Goal: Task Accomplishment & Management: Complete application form

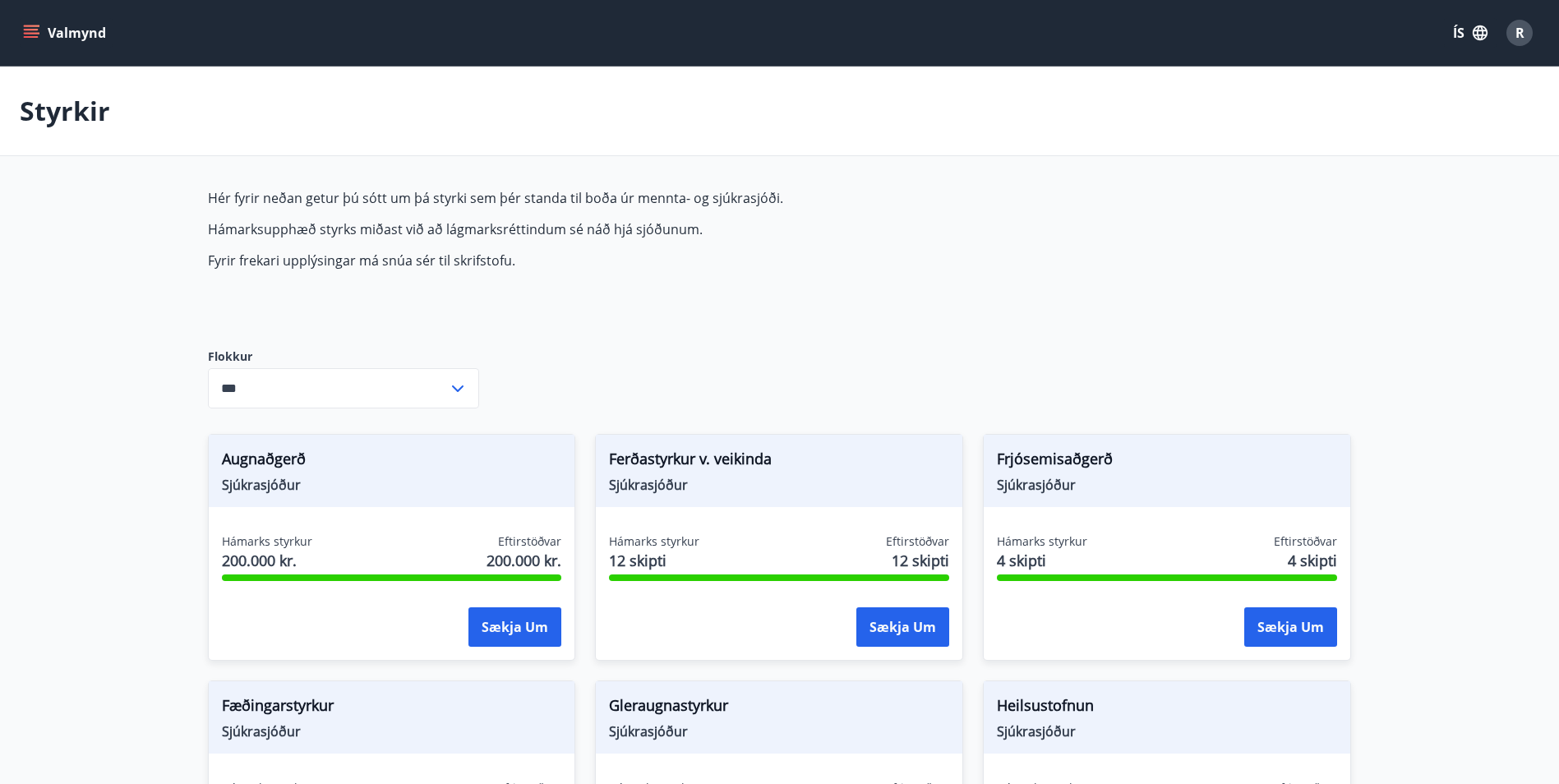
click at [34, 25] on icon "menu" at bounding box center [33, 26] width 18 height 2
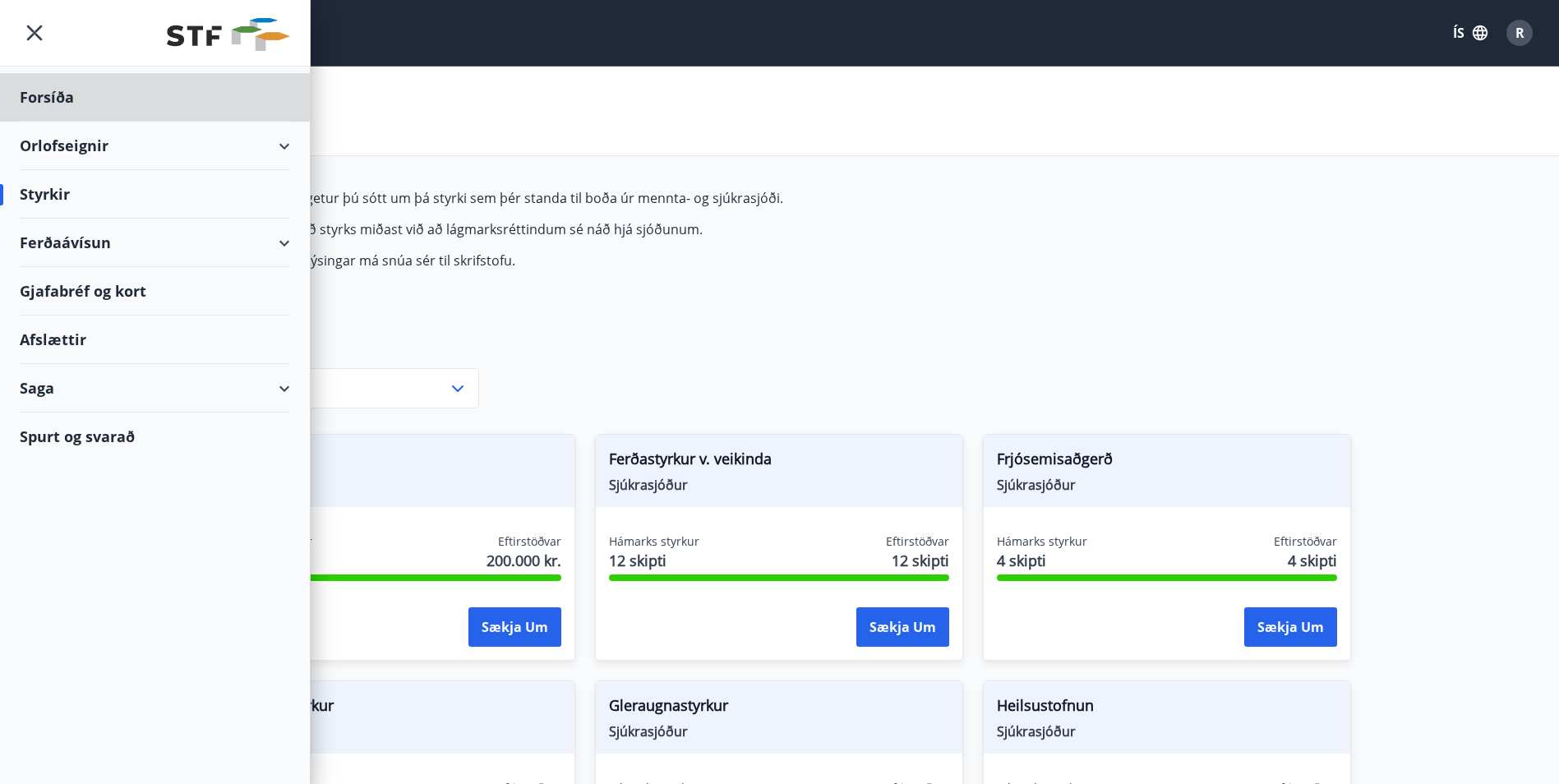
click at [63, 193] on div "Styrkir" at bounding box center [155, 194] width 270 height 49
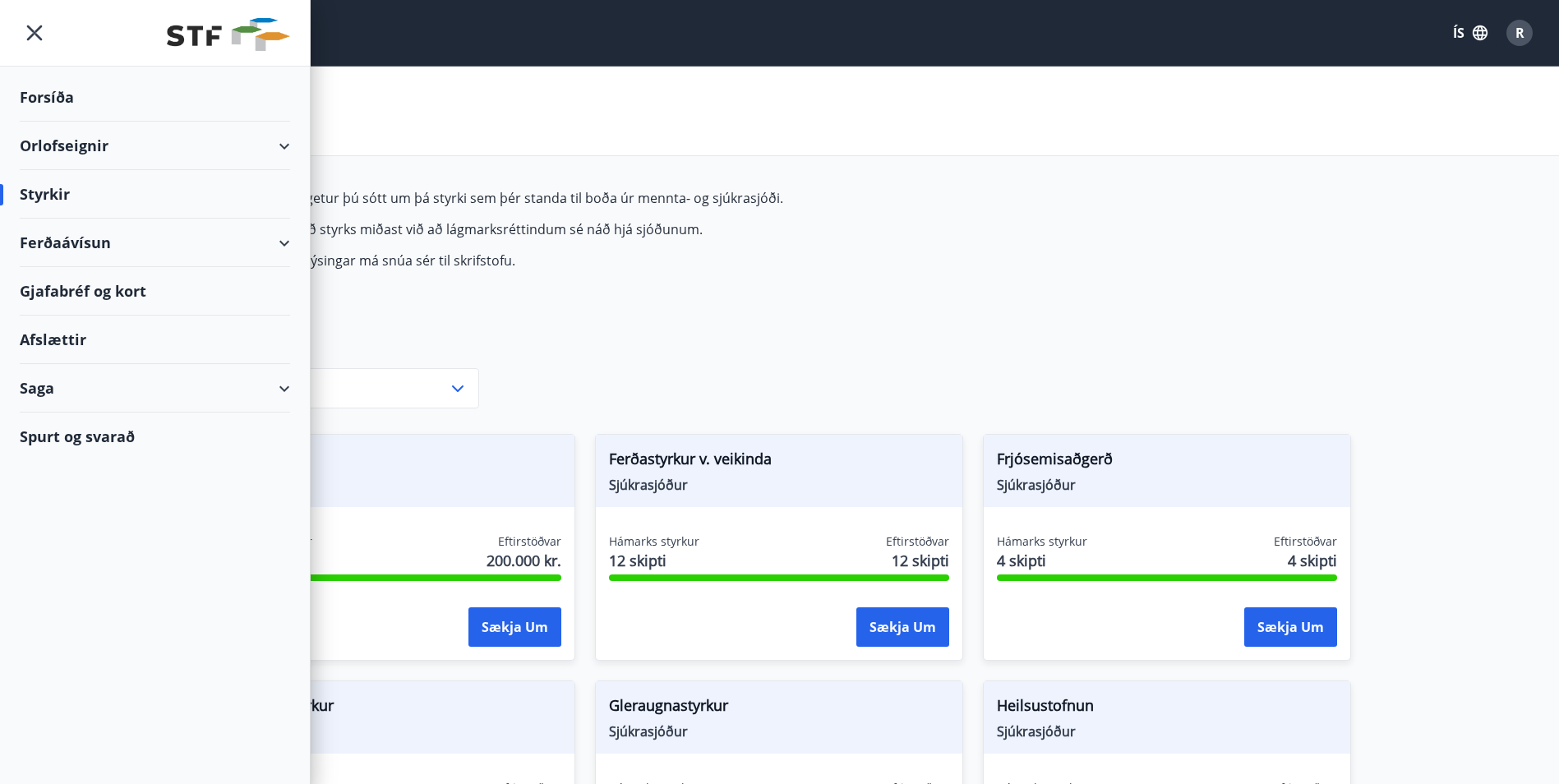
click at [44, 102] on div "Forsíða" at bounding box center [155, 97] width 270 height 49
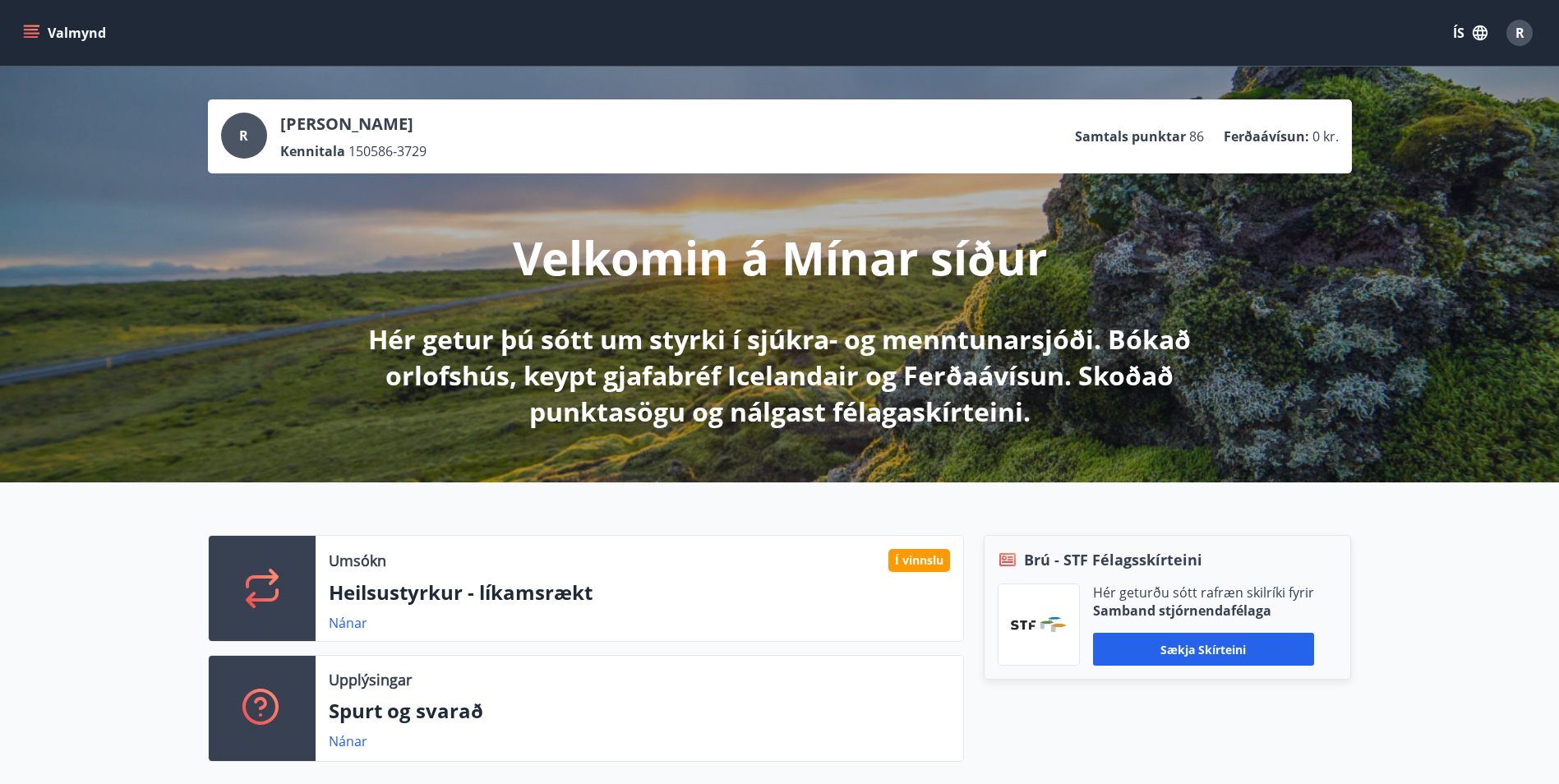
click at [498, 619] on div "Nánar" at bounding box center [639, 623] width 621 height 20
click at [354, 620] on link "Nánar" at bounding box center [348, 623] width 39 height 18
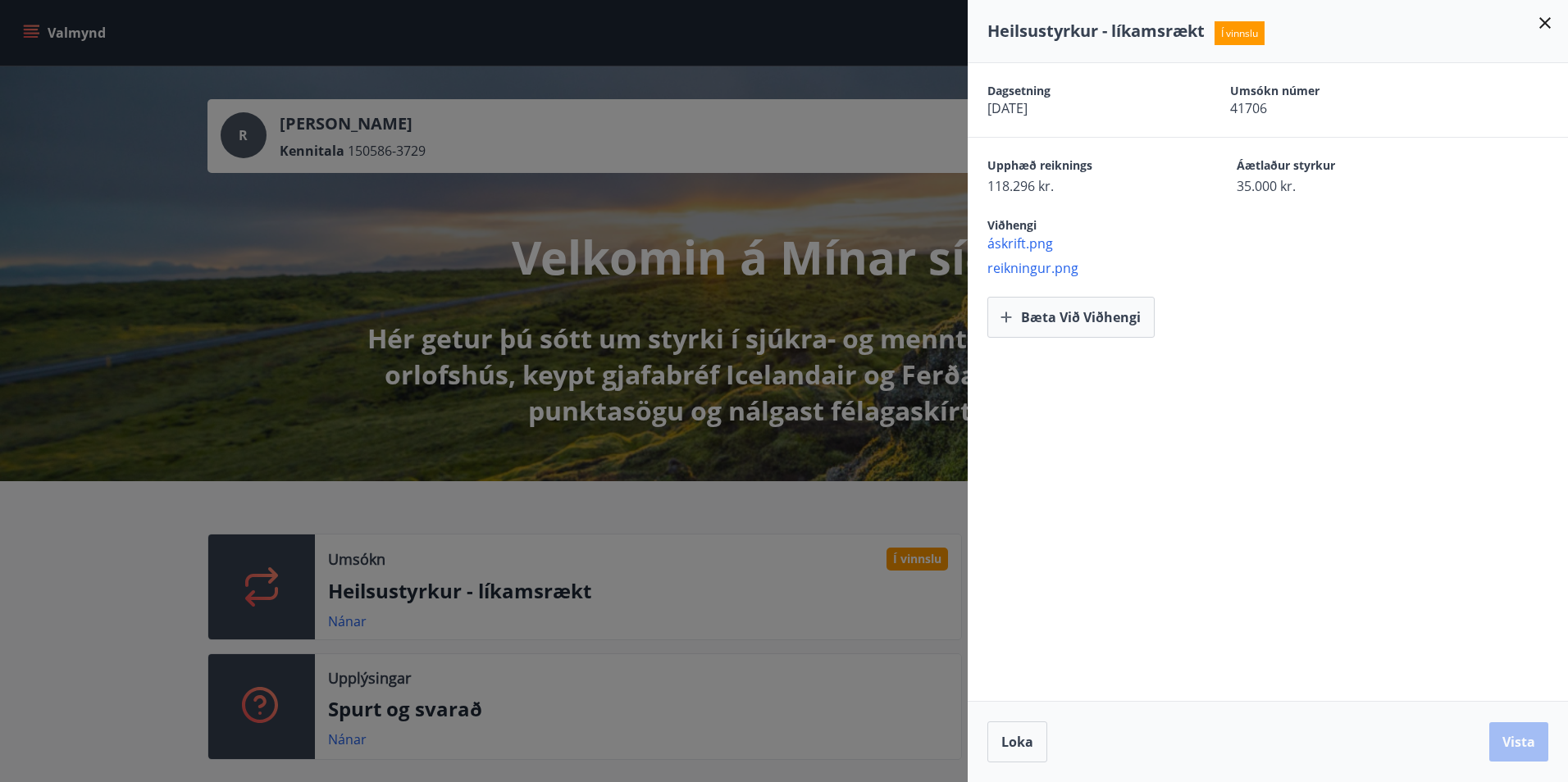
click at [140, 624] on div at bounding box center [784, 391] width 1568 height 782
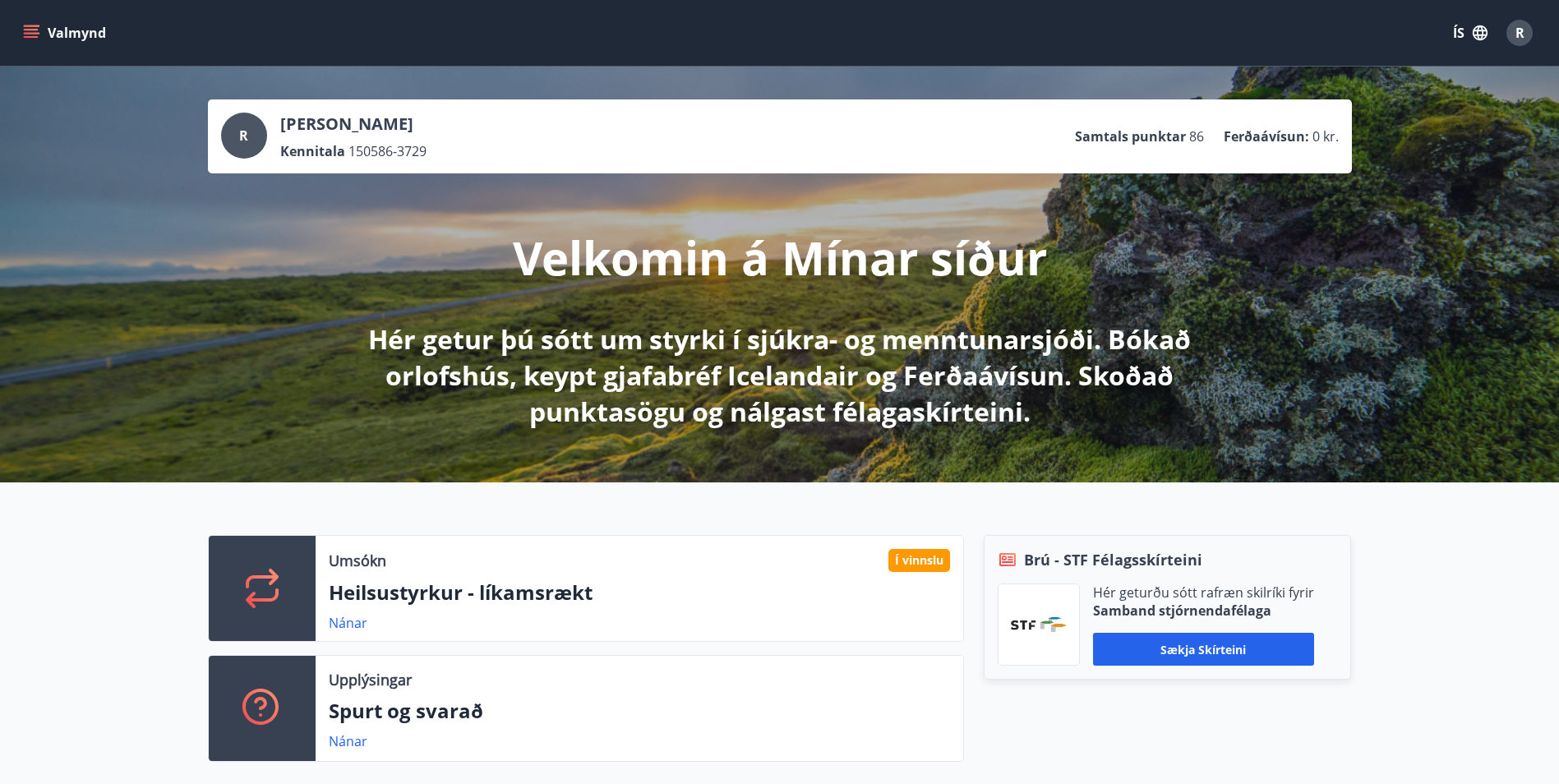
click at [20, 29] on button "Valmynd" at bounding box center [66, 33] width 93 height 29
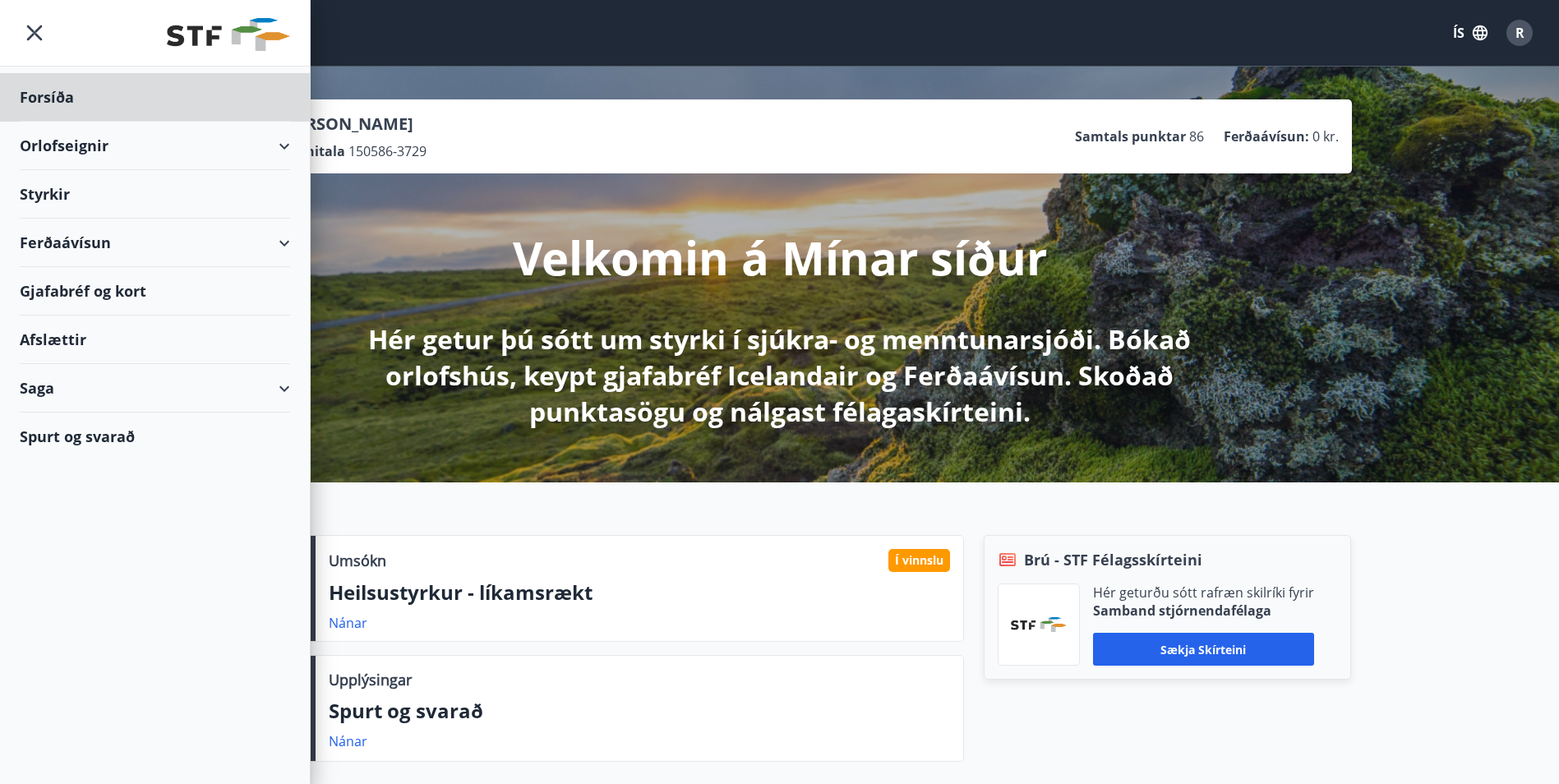
click at [53, 196] on div "Styrkir" at bounding box center [155, 194] width 270 height 49
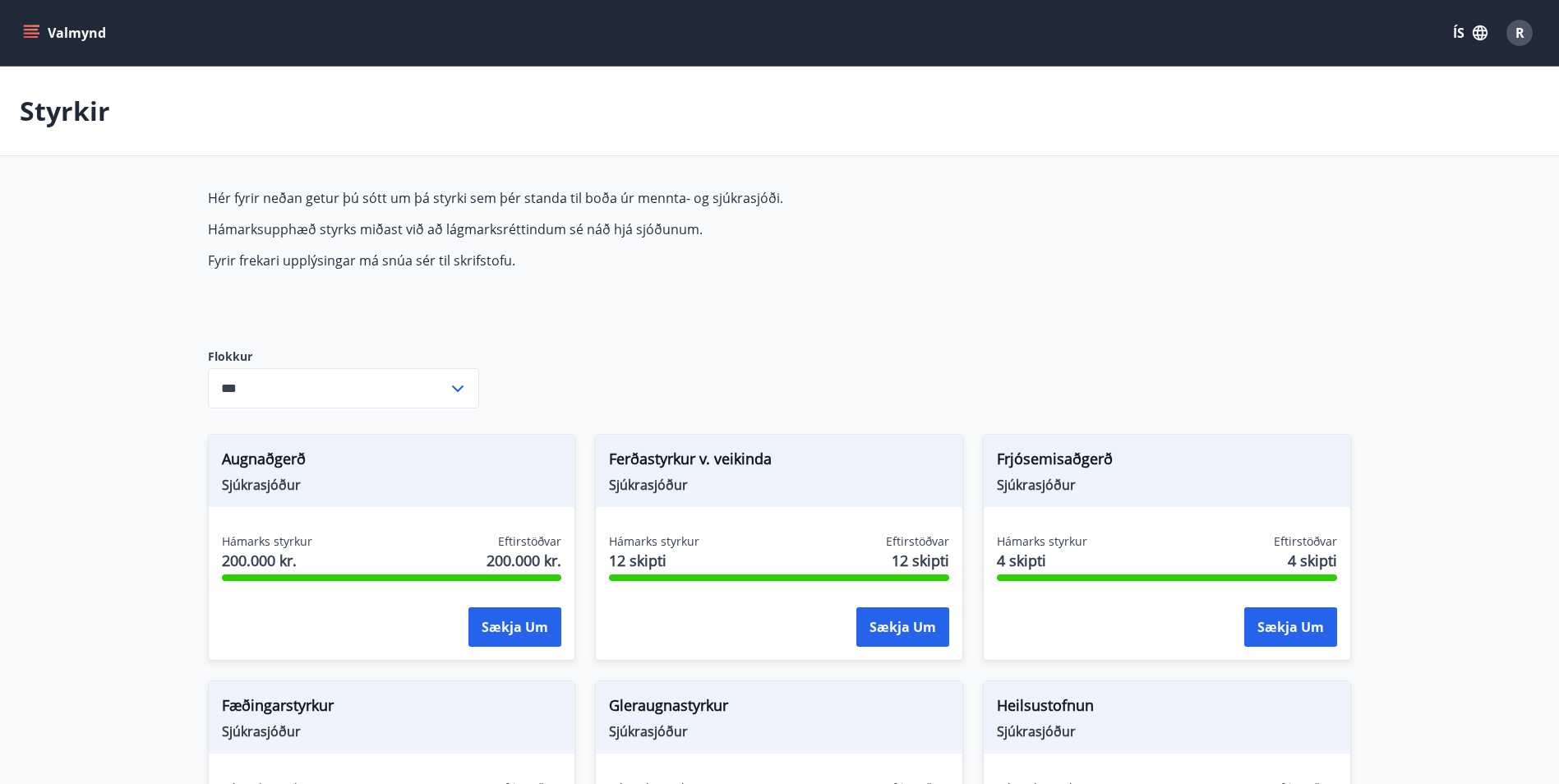
type input "***"
click at [22, 27] on button "Valmynd" at bounding box center [66, 33] width 93 height 29
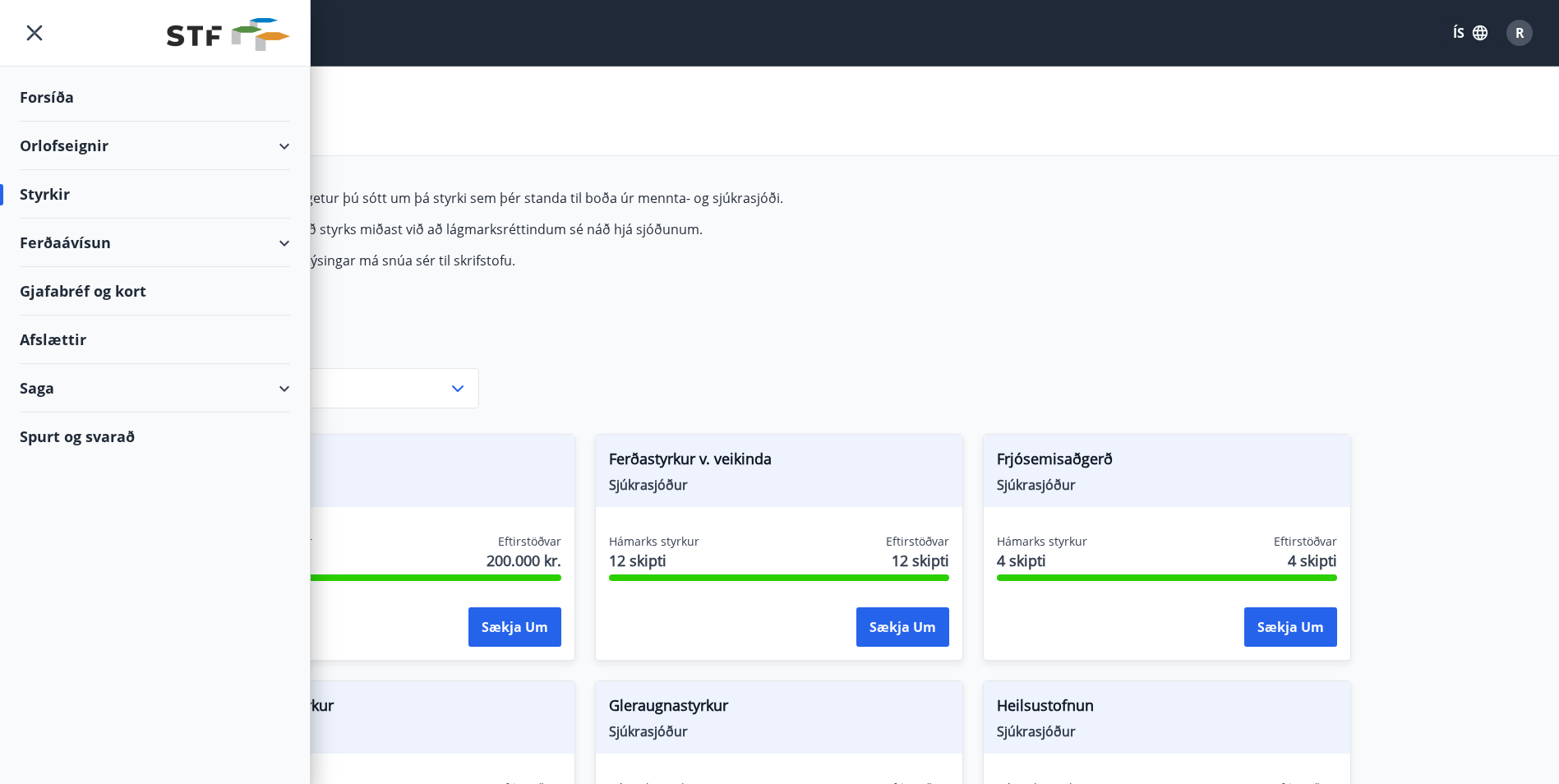
click at [770, 267] on p "Fyrir frekari upplýsingar má snúa sér til skrifstofu." at bounding box center [595, 260] width 776 height 18
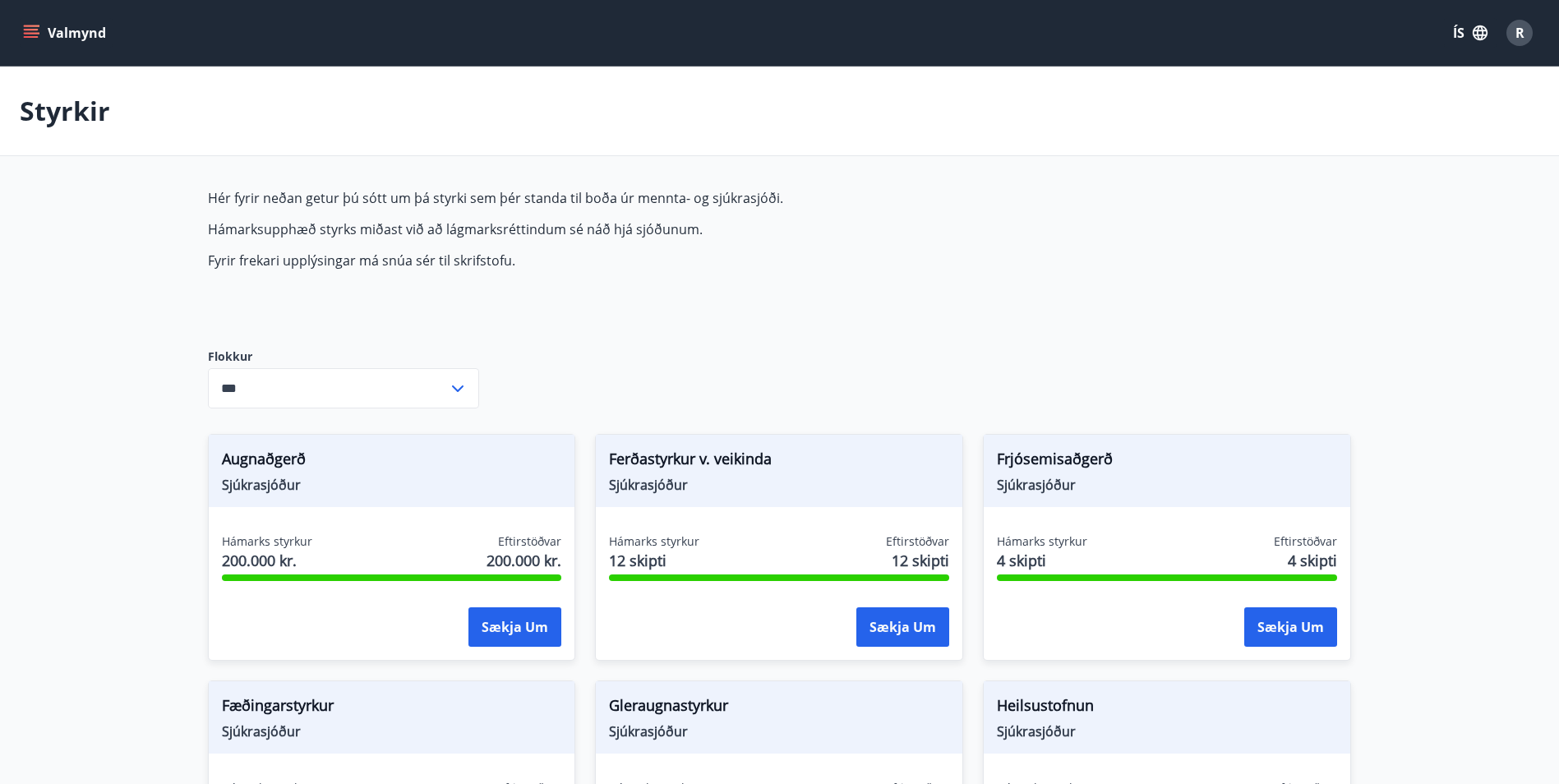
scroll to position [411, 0]
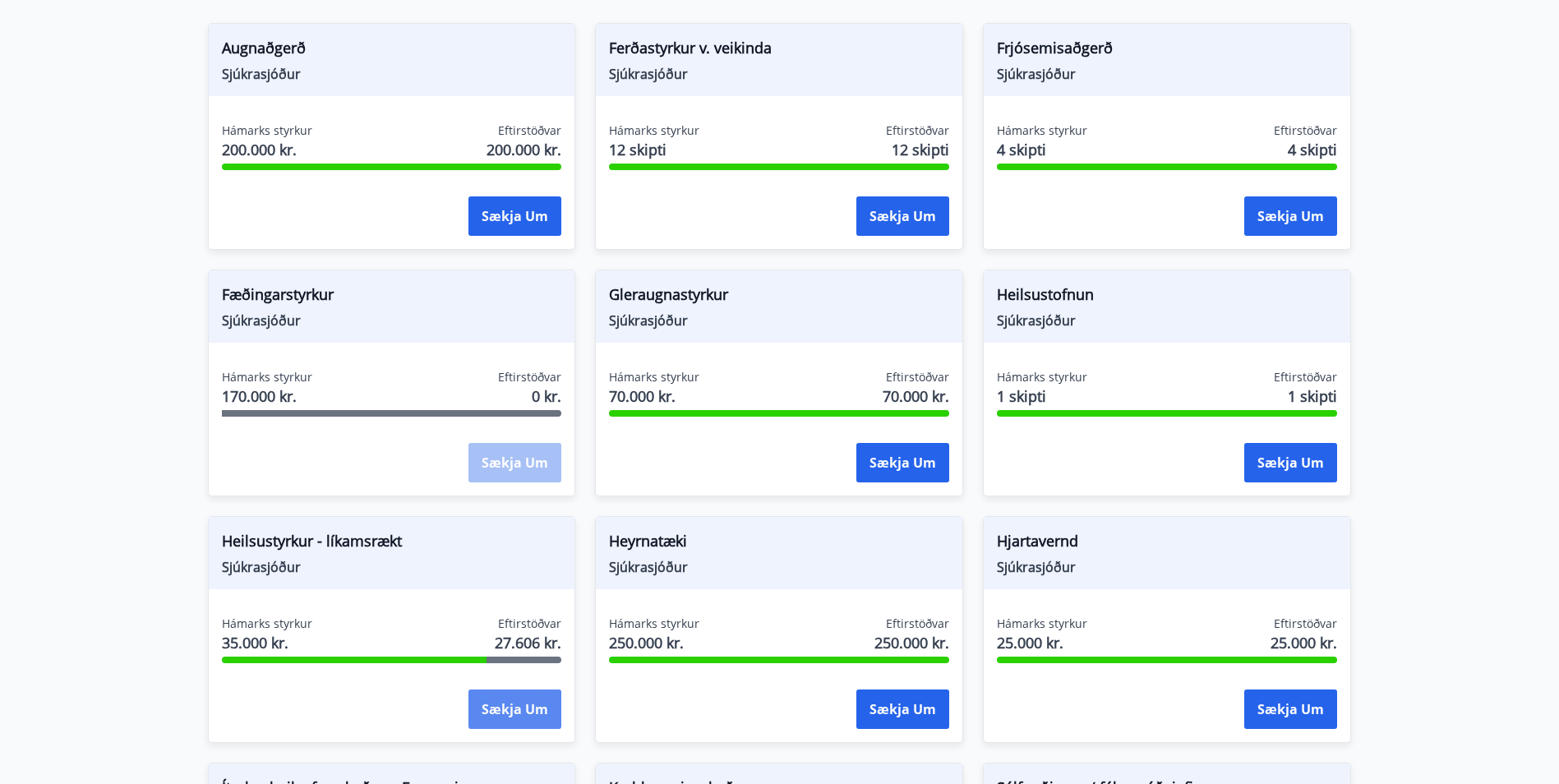
click at [520, 724] on button "Sækja um" at bounding box center [515, 709] width 93 height 40
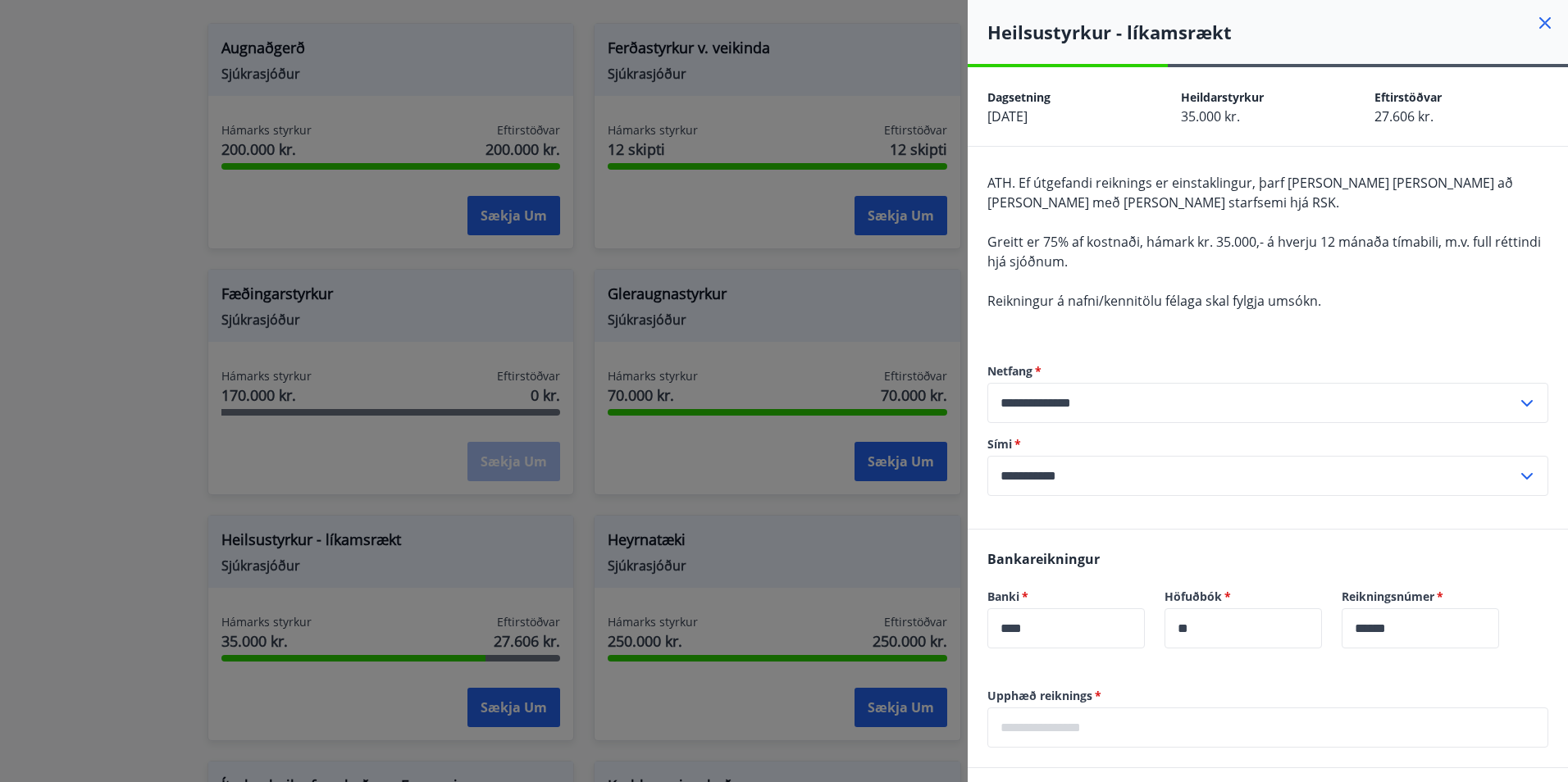
click at [1539, 16] on icon at bounding box center [1545, 22] width 20 height 20
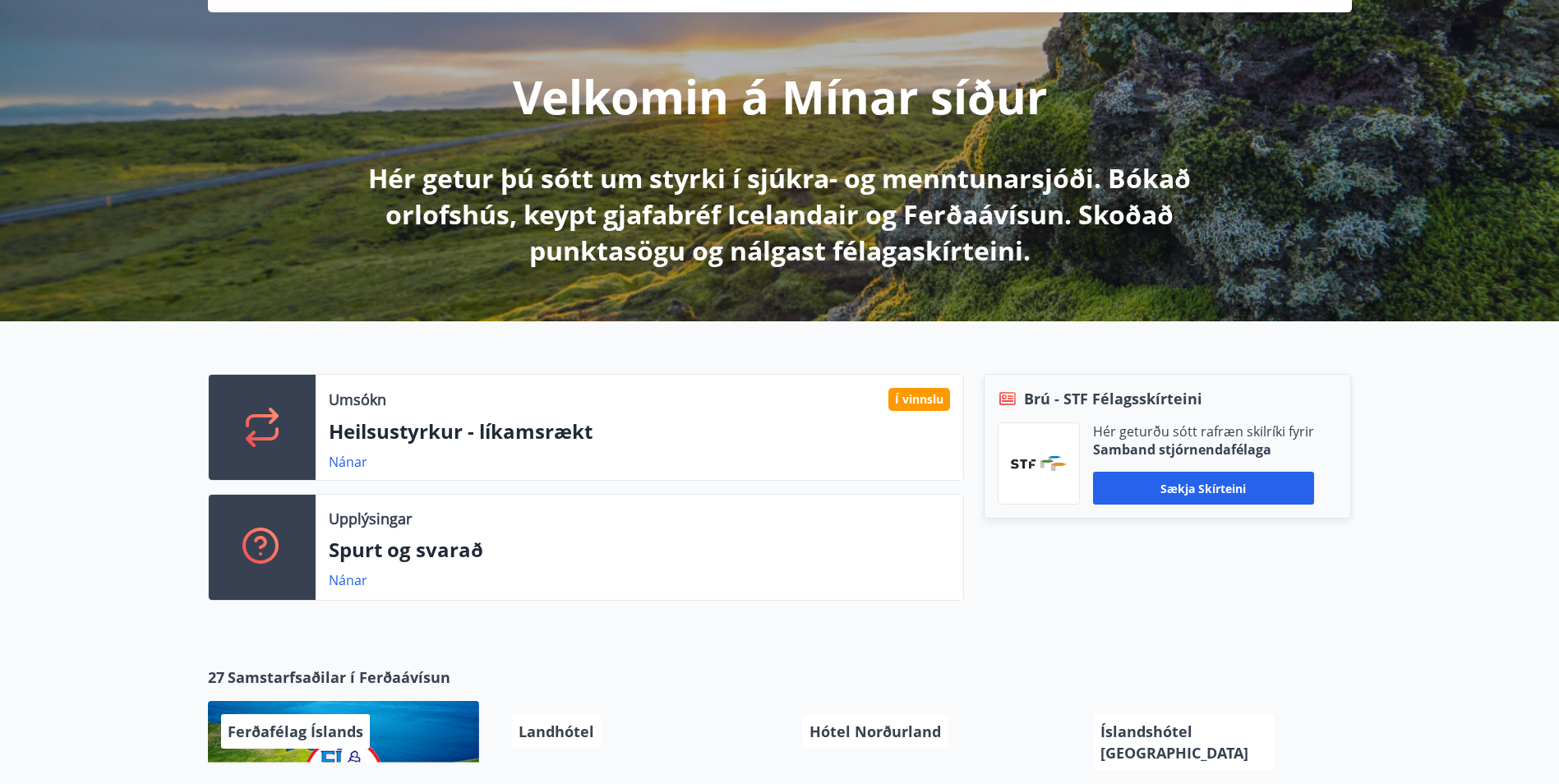
scroll to position [165, 0]
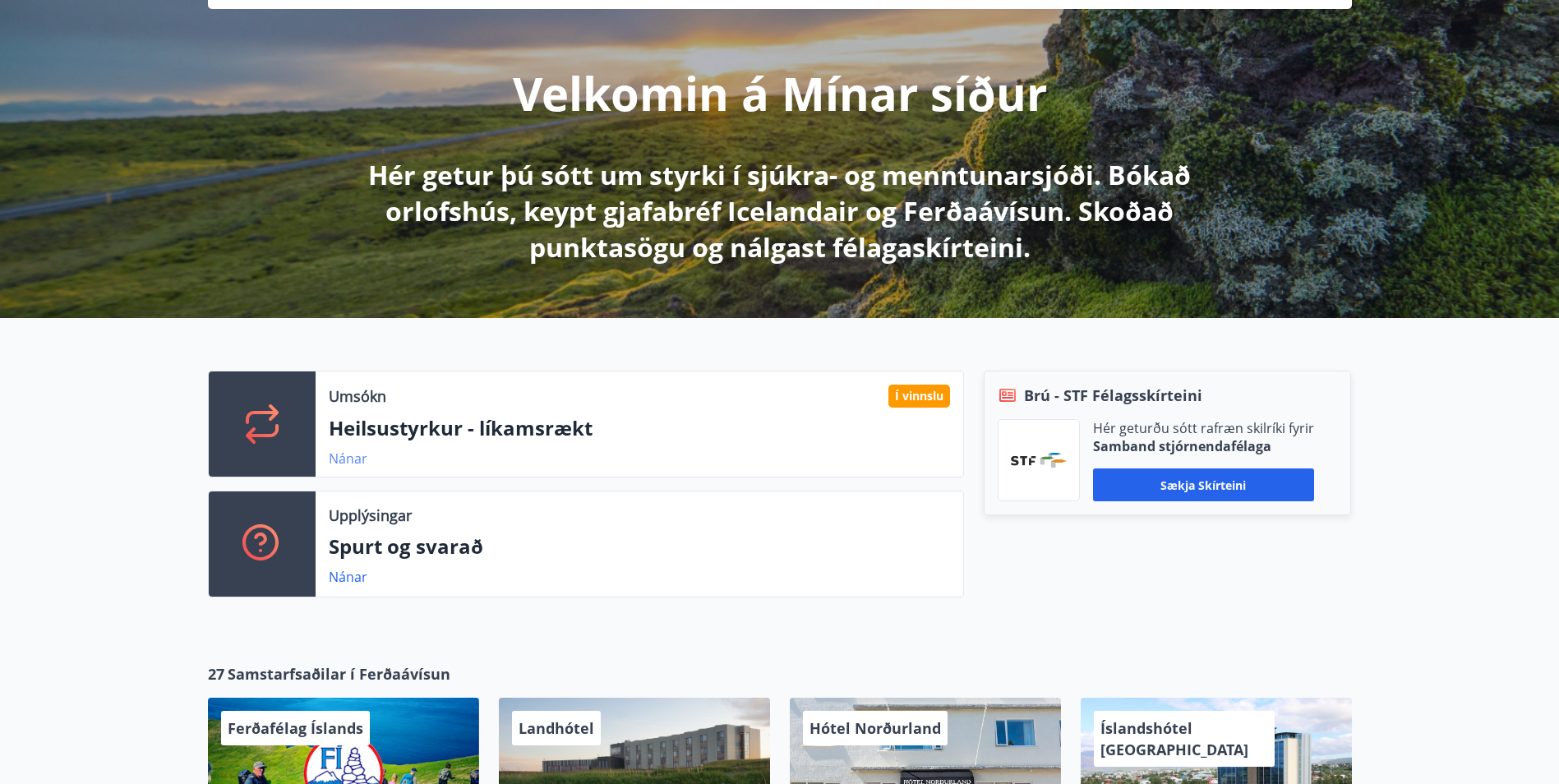
click at [354, 463] on link "Nánar" at bounding box center [348, 458] width 39 height 18
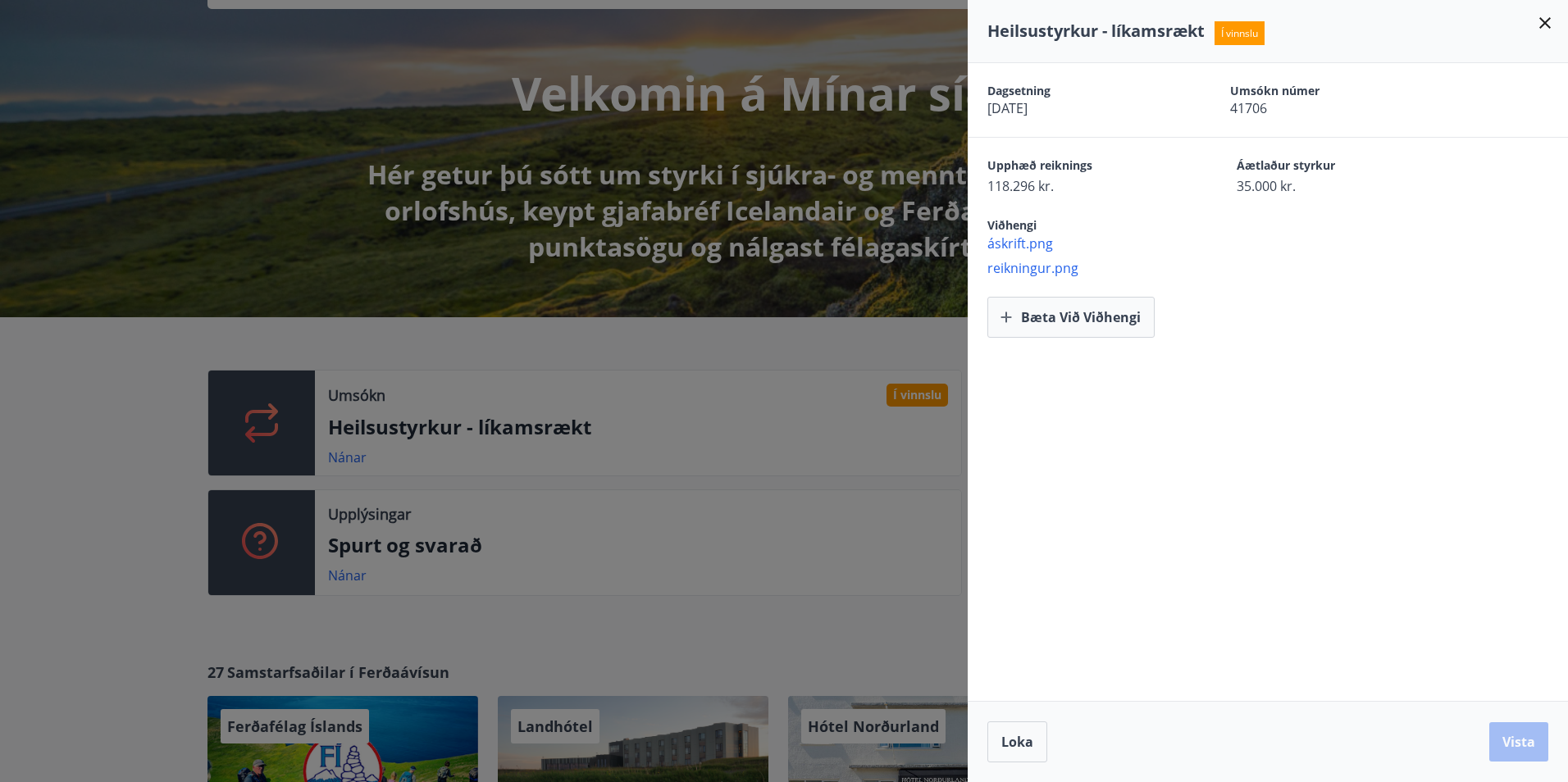
click at [149, 426] on div at bounding box center [784, 391] width 1568 height 782
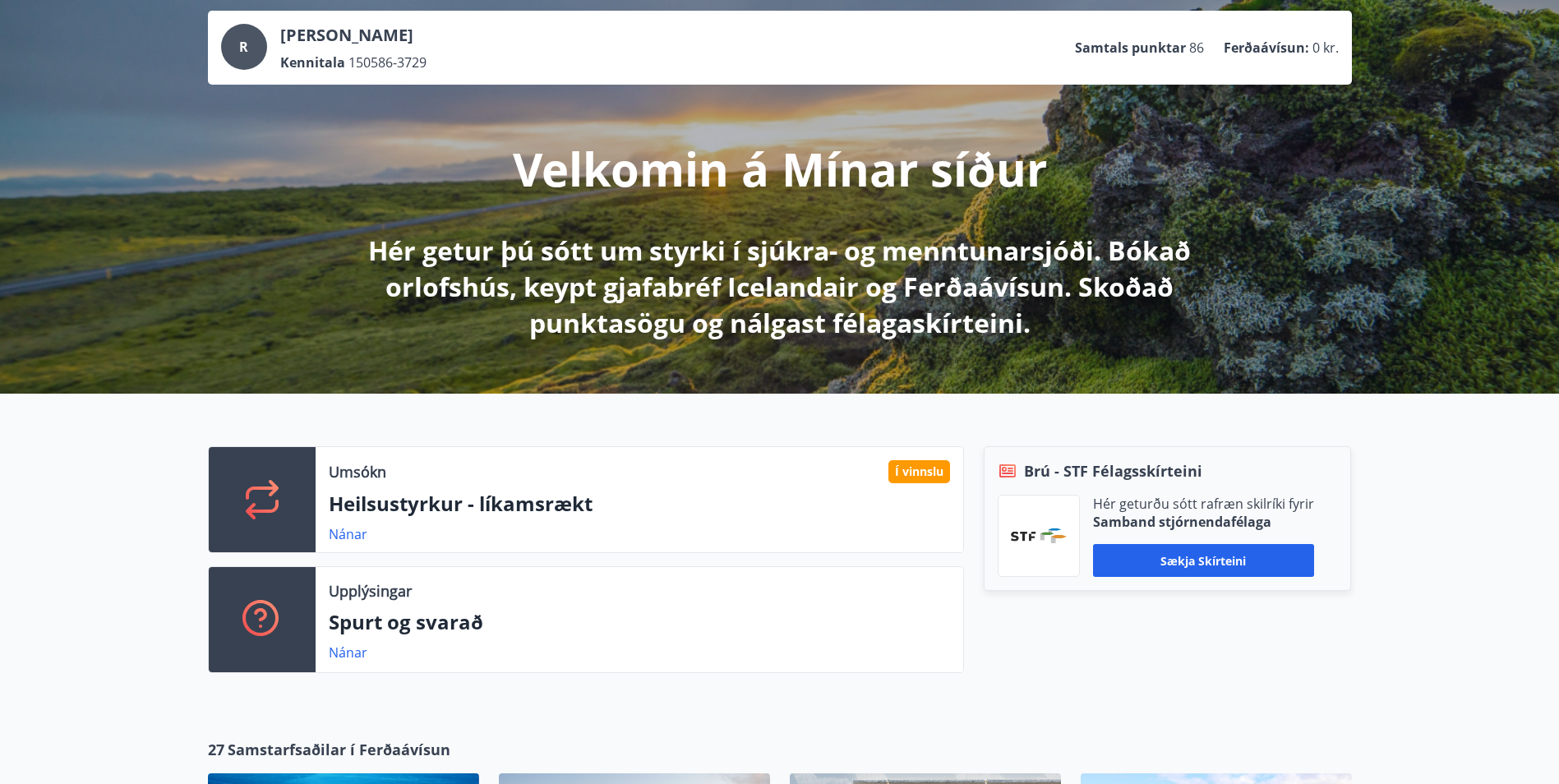
scroll to position [0, 0]
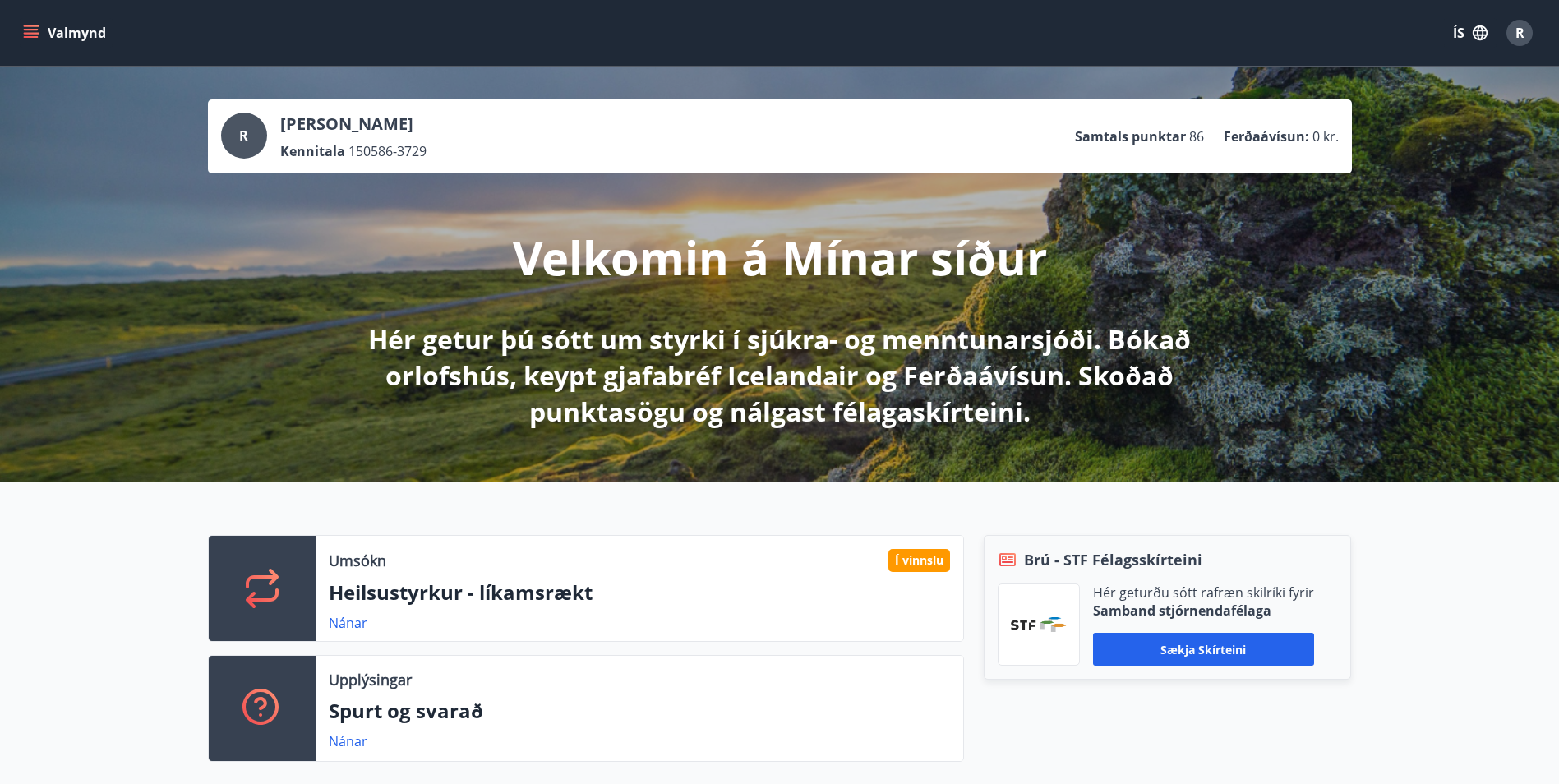
click at [42, 33] on button "Valmynd" at bounding box center [66, 33] width 93 height 29
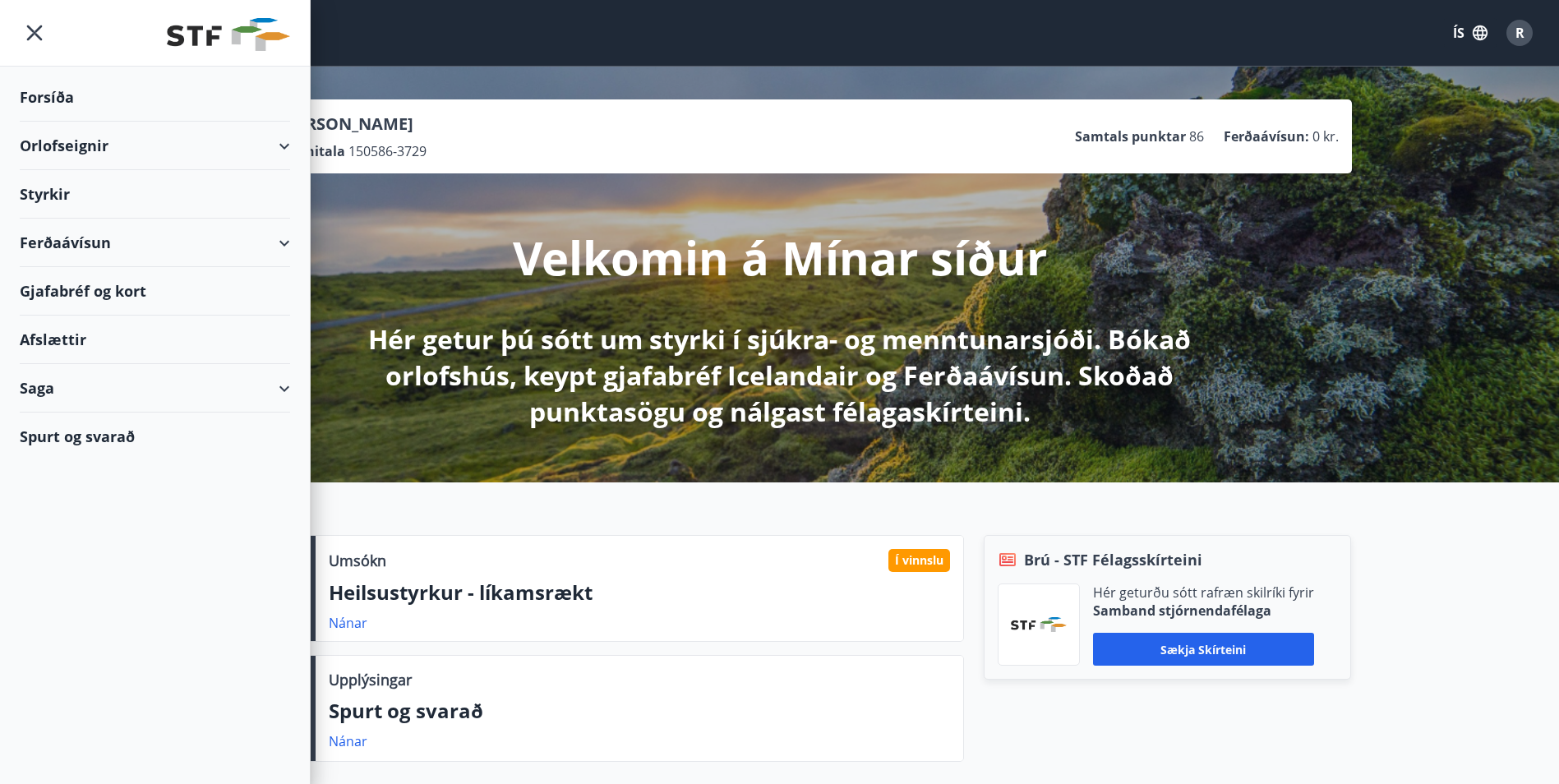
click at [40, 185] on div "Styrkir" at bounding box center [155, 194] width 270 height 49
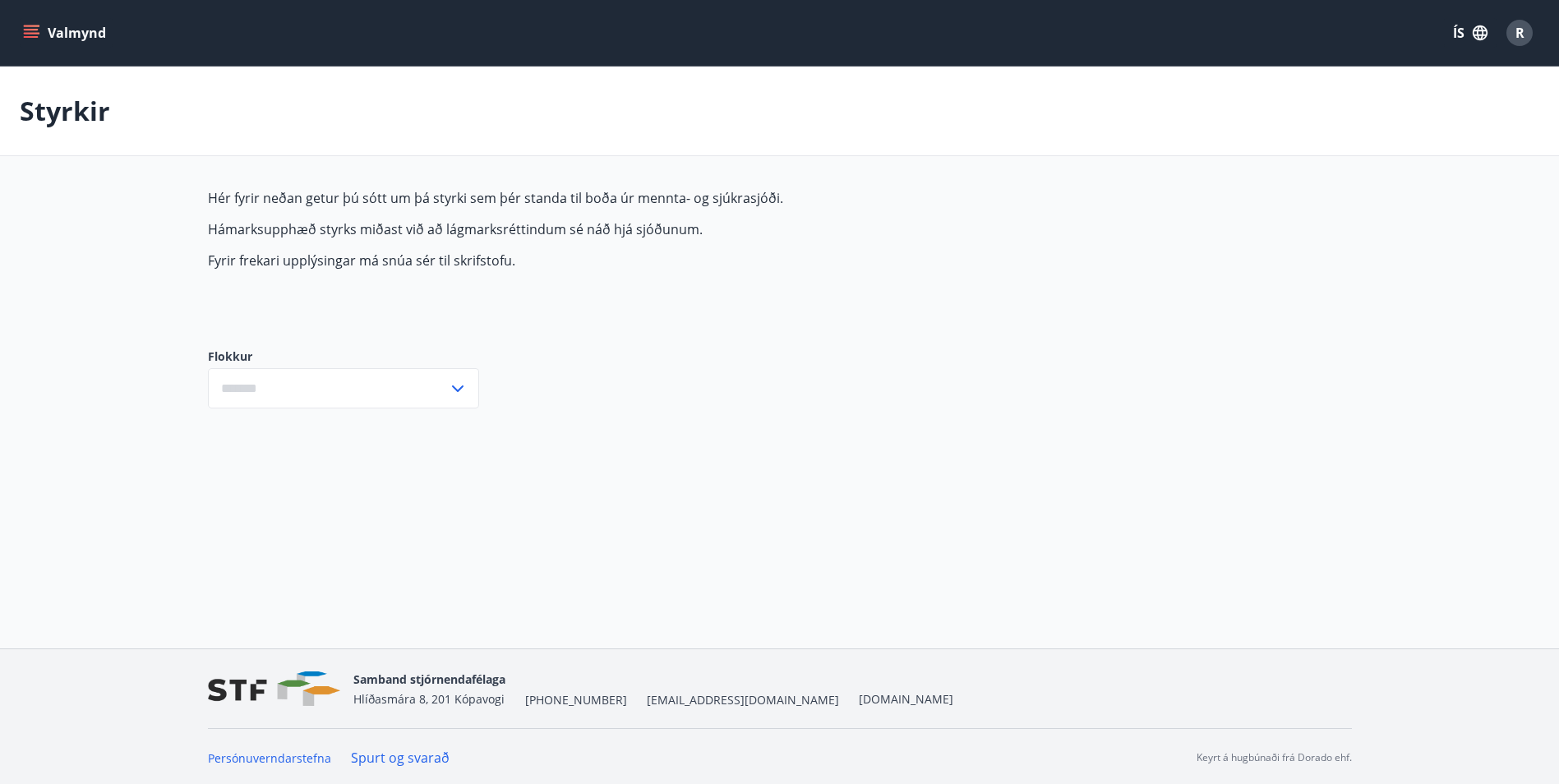
type input "***"
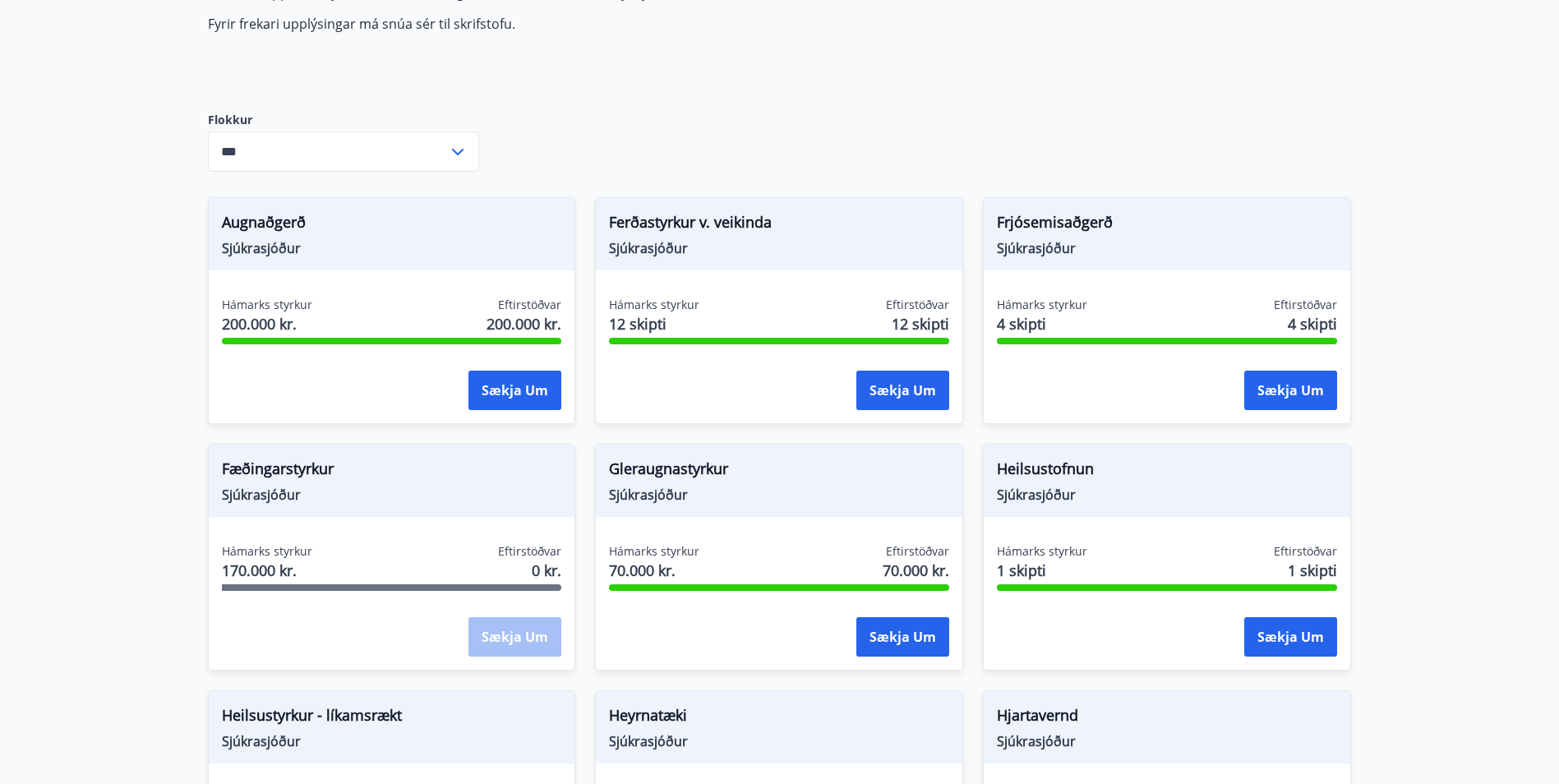
scroll to position [328, 0]
